Goal: Navigation & Orientation: Find specific page/section

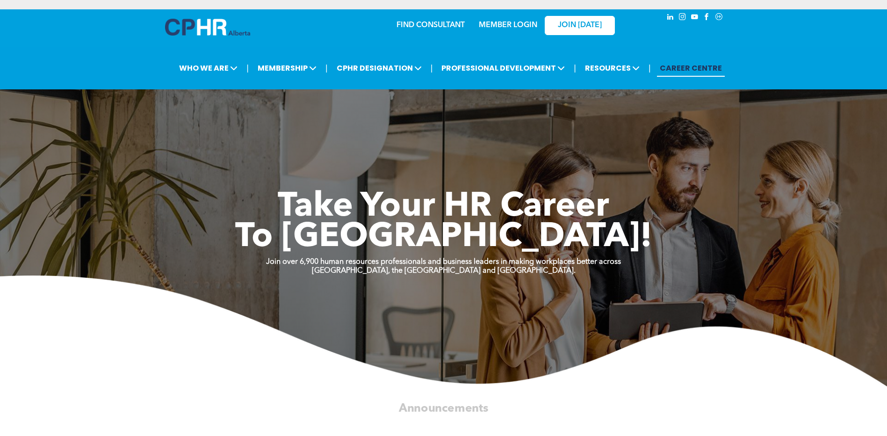
click at [510, 21] on div "MEMBER LOGIN" at bounding box center [507, 22] width 61 height 17
click at [510, 24] on link "MEMBER LOGIN" at bounding box center [508, 25] width 58 height 7
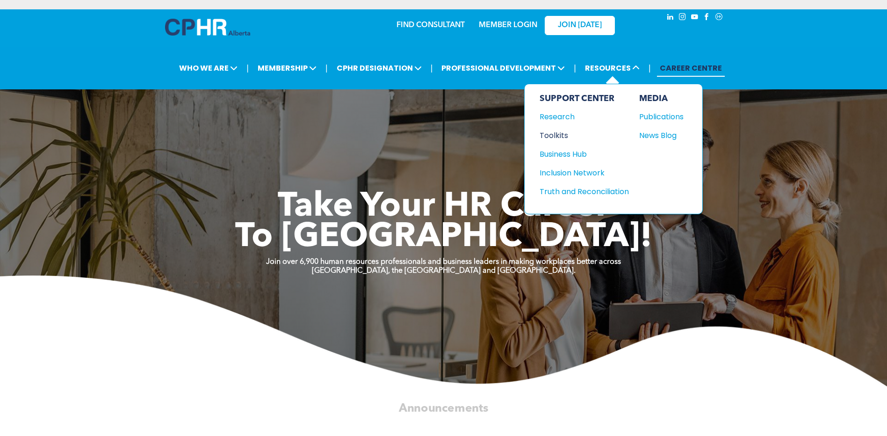
click at [561, 136] on div "Toolkits" at bounding box center [580, 136] width 80 height 12
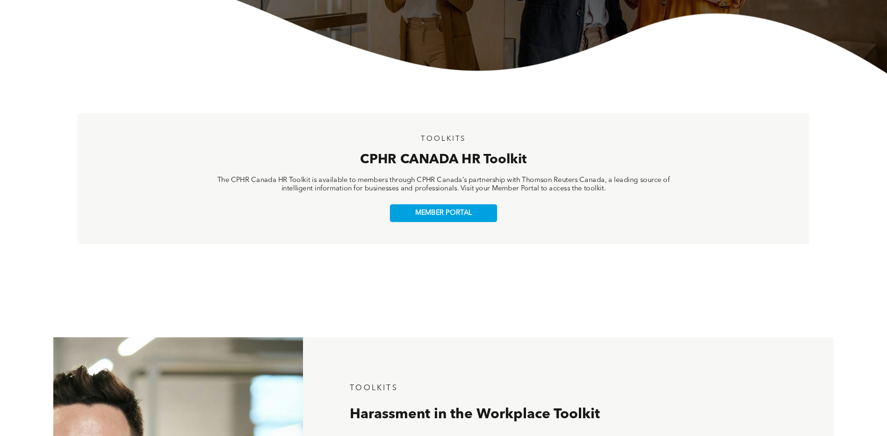
scroll to position [281, 0]
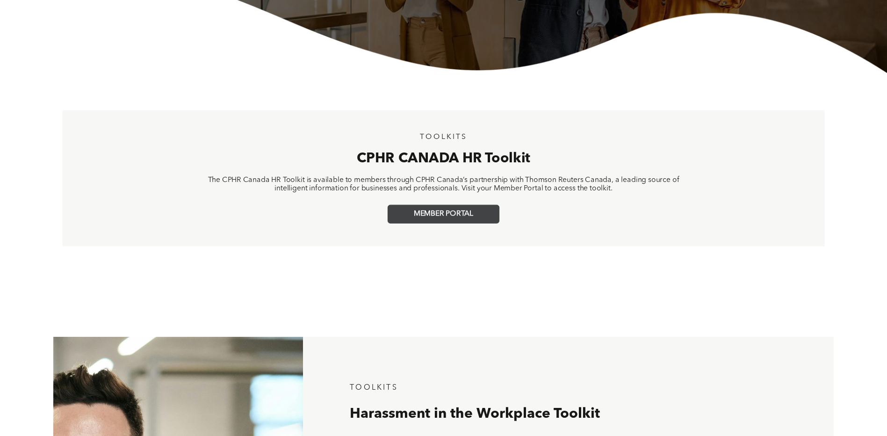
click at [472, 210] on span "MEMBER PORTAL" at bounding box center [443, 213] width 59 height 9
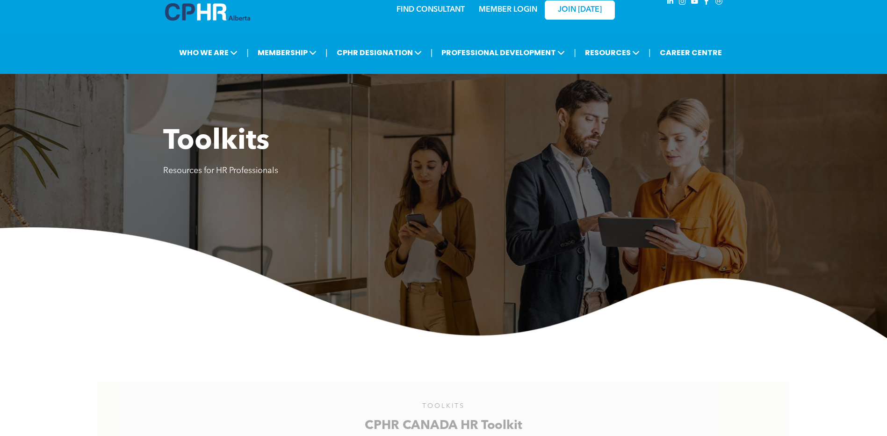
scroll to position [0, 0]
